Goal: Find specific fact: Find specific fact

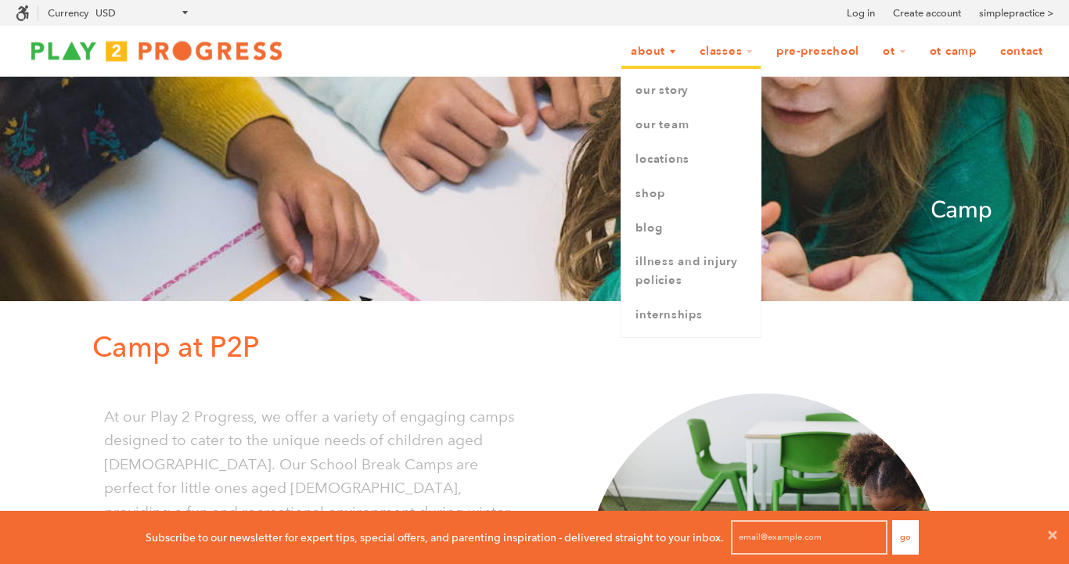
click at [654, 52] on link "About" at bounding box center [654, 52] width 66 height 30
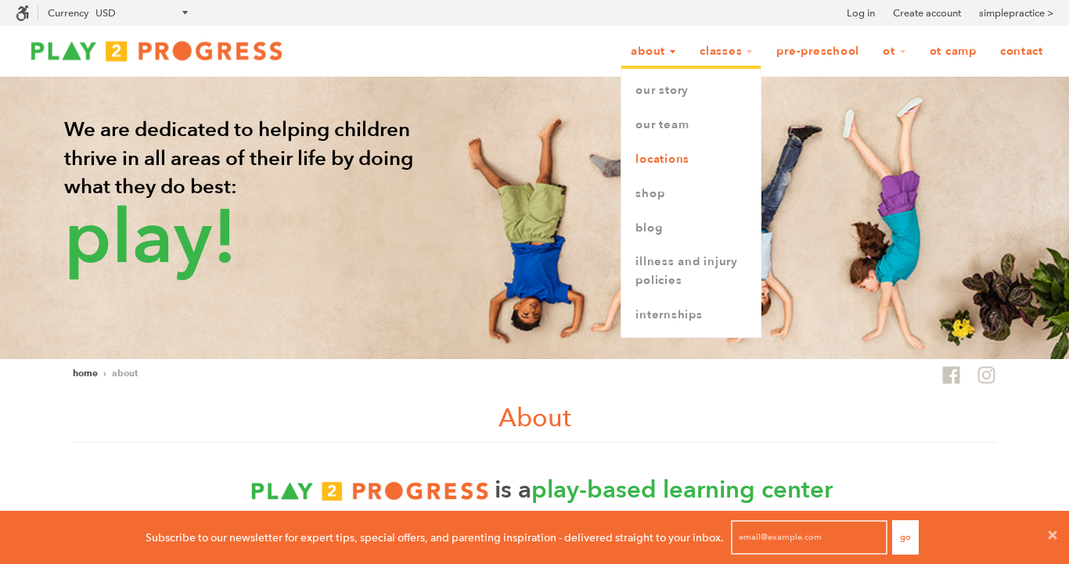
click at [644, 164] on link "Locations" at bounding box center [690, 159] width 139 height 34
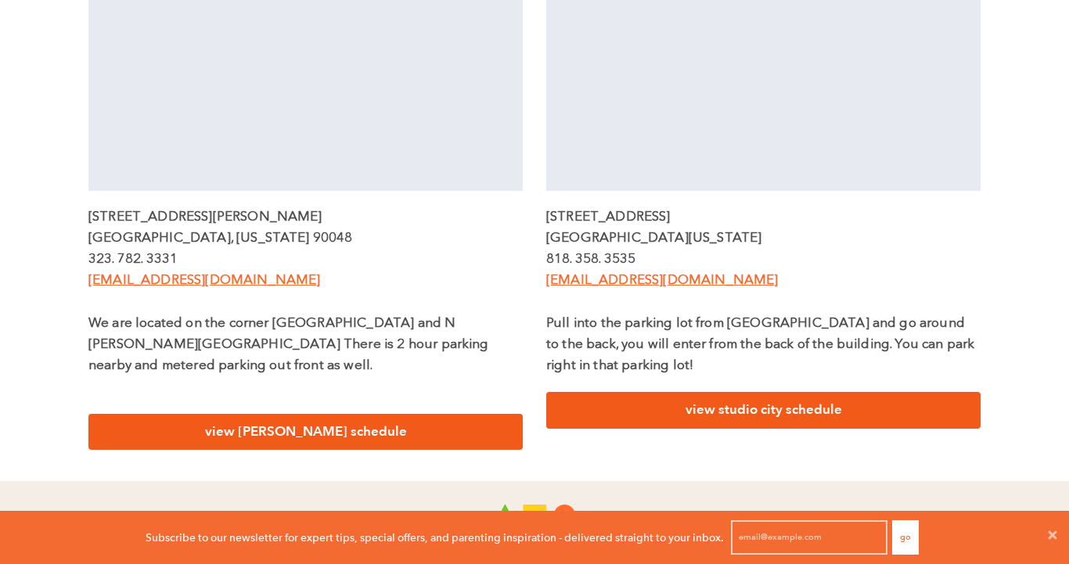
scroll to position [623, 0]
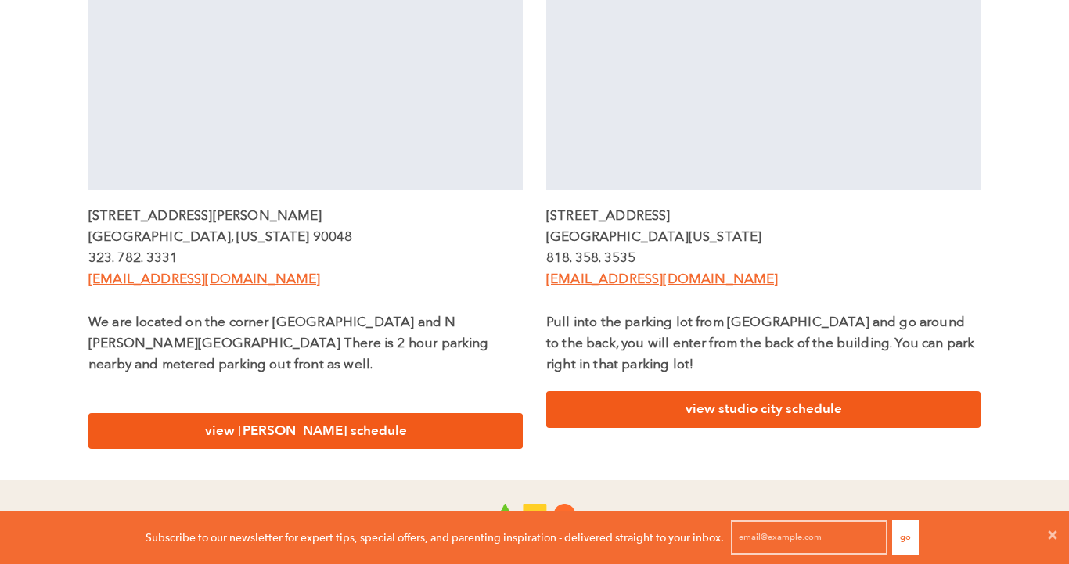
drag, startPoint x: 724, startPoint y: 235, endPoint x: 683, endPoint y: 243, distance: 41.4
click at [683, 243] on p "[GEOGRAPHIC_DATA][US_STATE]" at bounding box center [763, 237] width 434 height 21
copy p "91604"
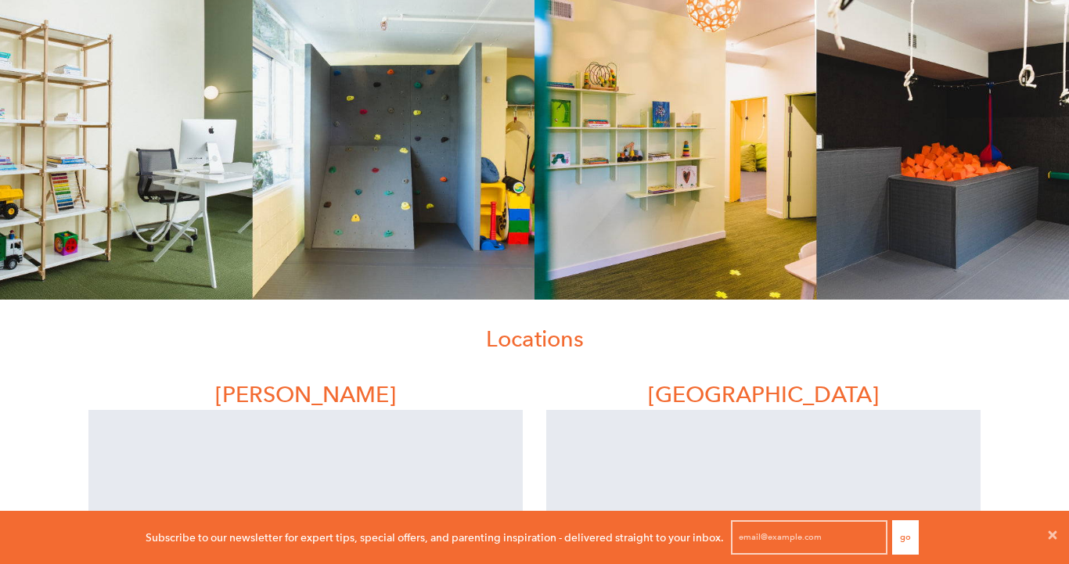
scroll to position [0, 0]
